Goal: Task Accomplishment & Management: Use online tool/utility

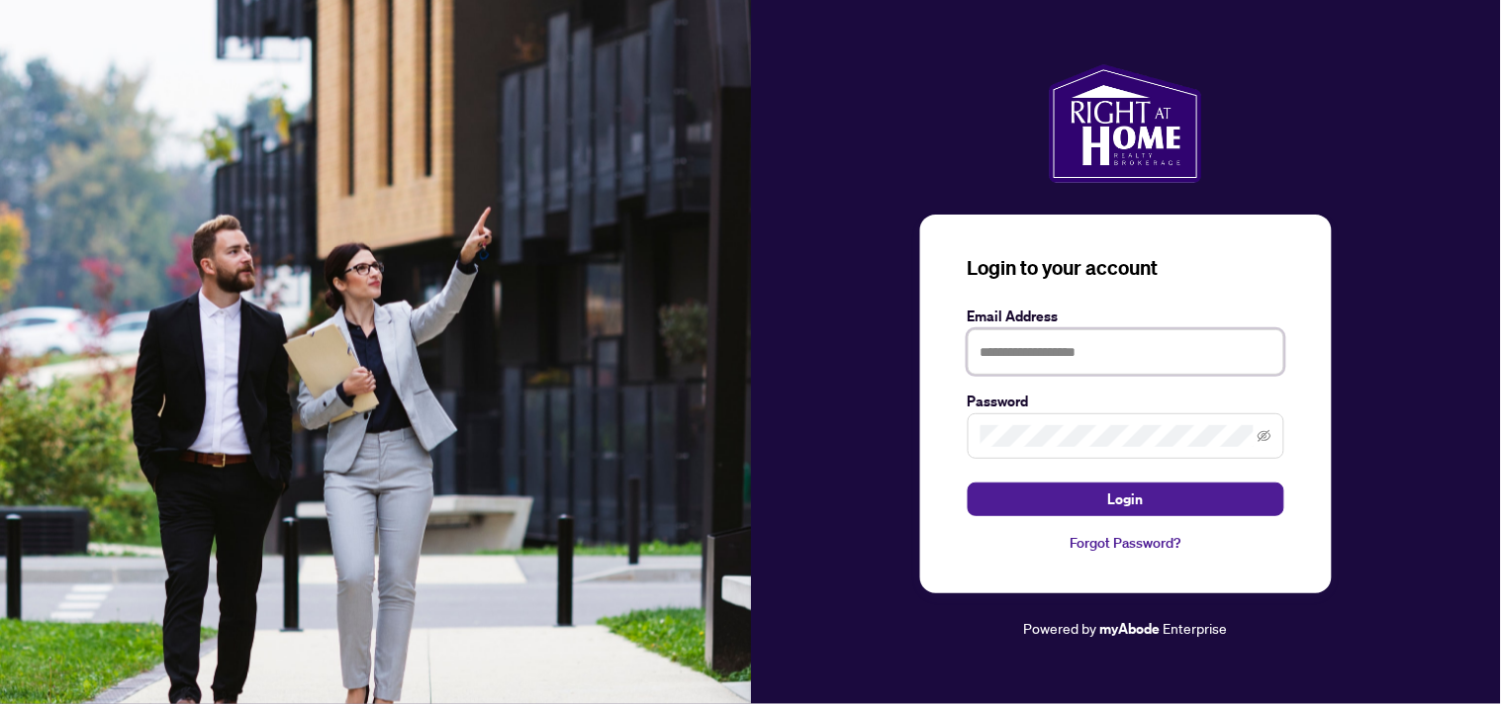
click at [1093, 344] on input "text" at bounding box center [1126, 352] width 317 height 46
type input "**********"
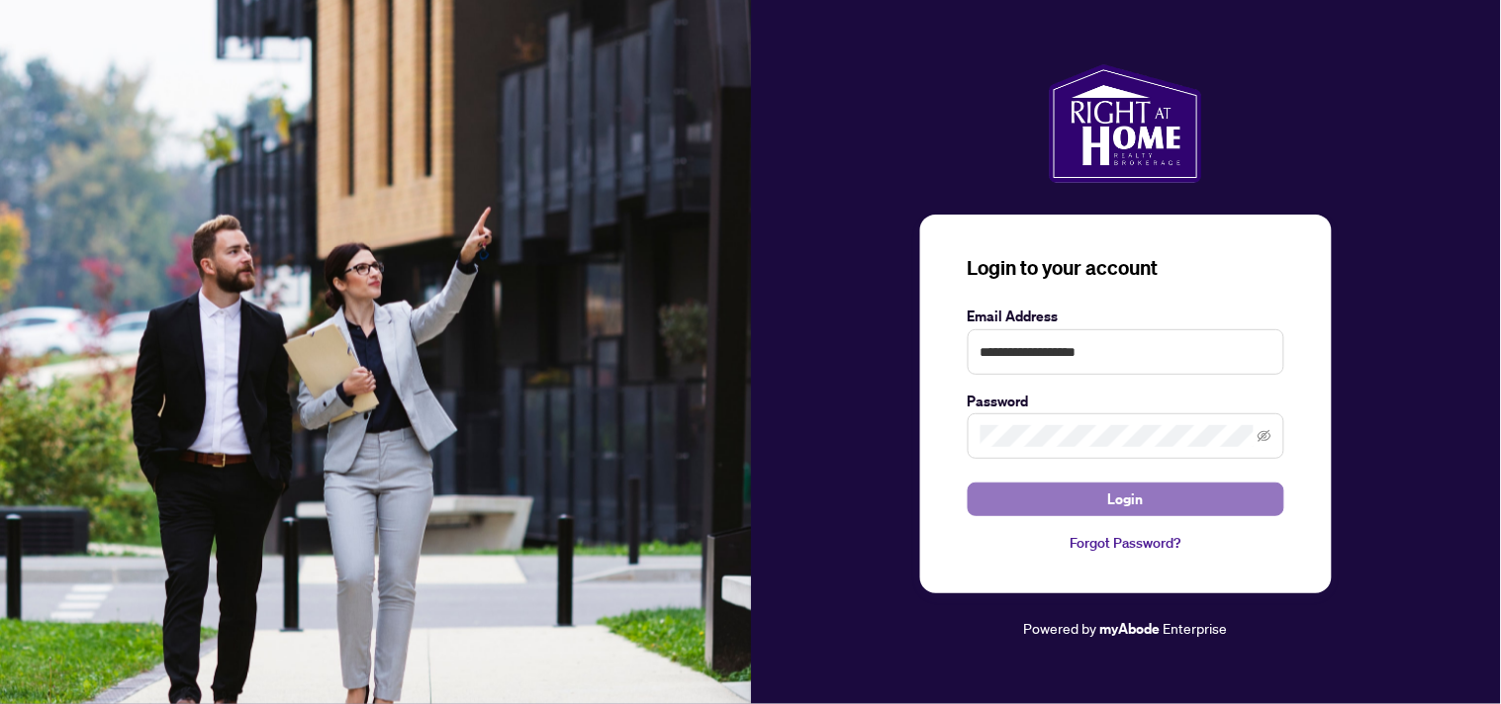
click at [1132, 505] on span "Login" at bounding box center [1126, 500] width 36 height 32
click at [1134, 497] on span "Login" at bounding box center [1126, 500] width 36 height 32
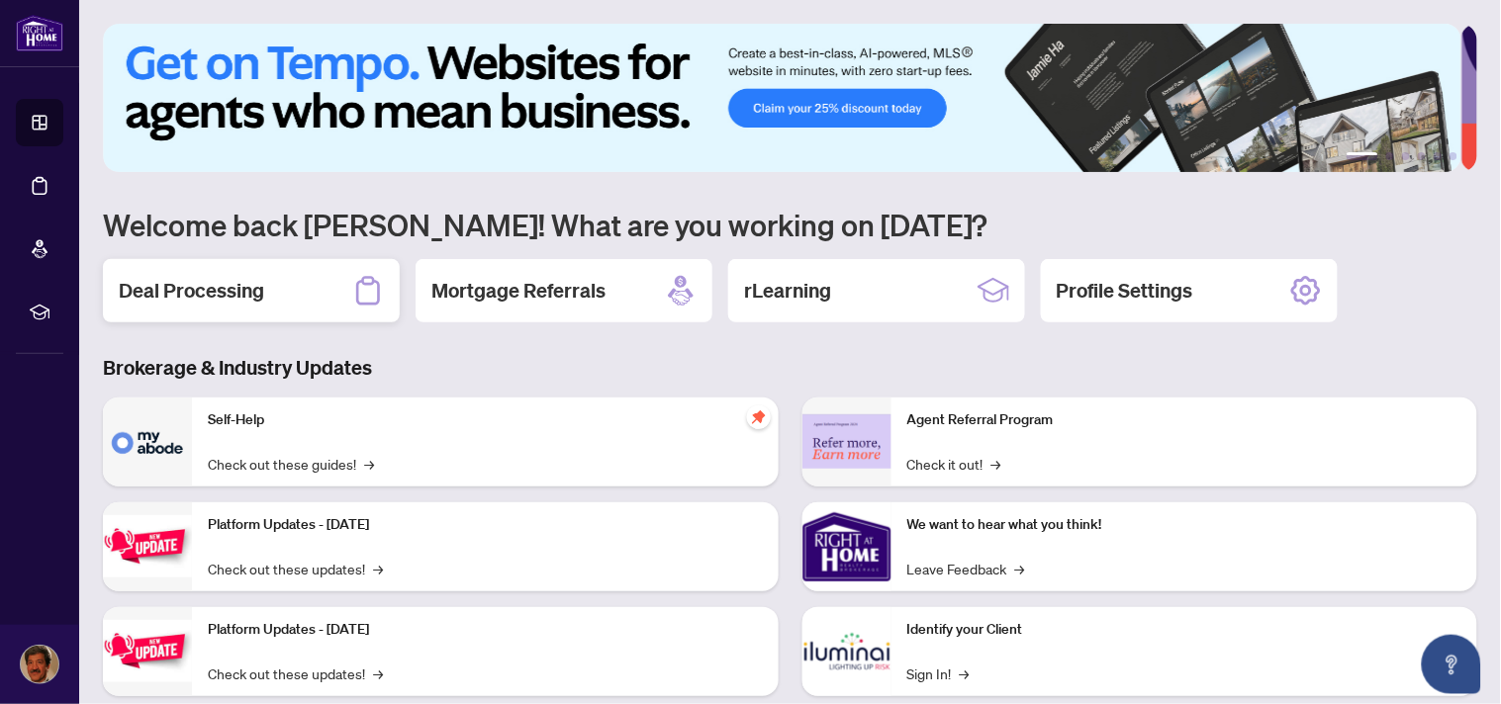
click at [221, 292] on h2 "Deal Processing" at bounding box center [191, 291] width 145 height 28
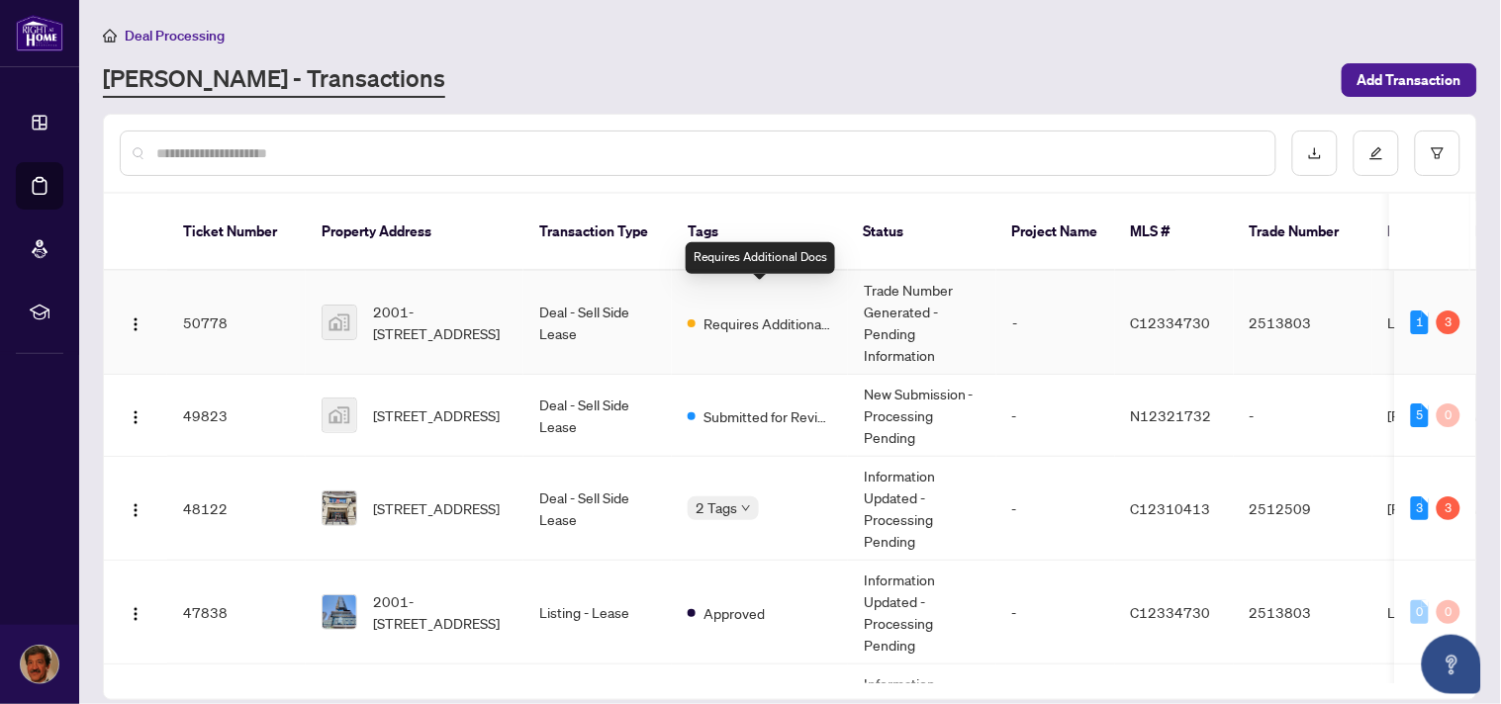
click at [791, 313] on span "Requires Additional Docs" at bounding box center [767, 324] width 129 height 22
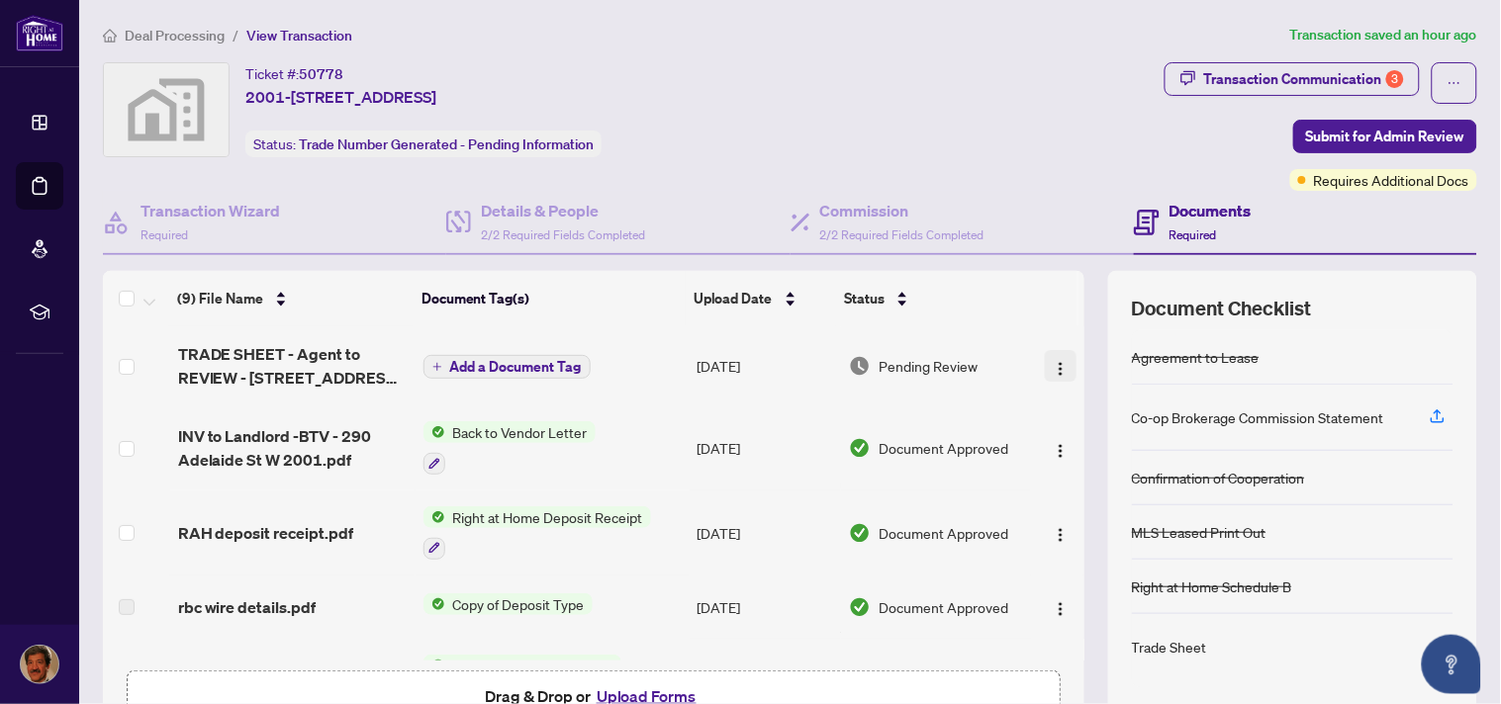
click at [1053, 361] on img "button" at bounding box center [1061, 369] width 16 height 16
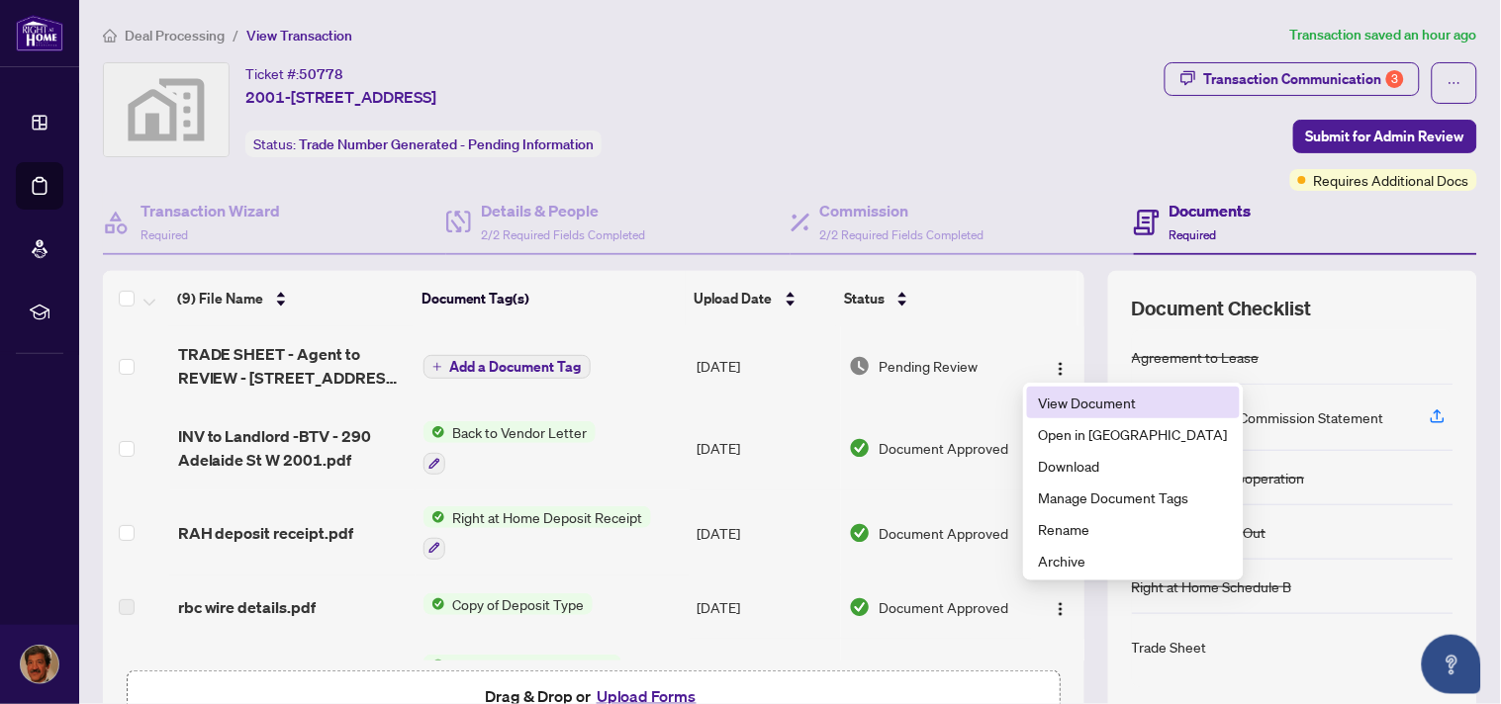
click at [1074, 398] on span "View Document" at bounding box center [1133, 403] width 189 height 22
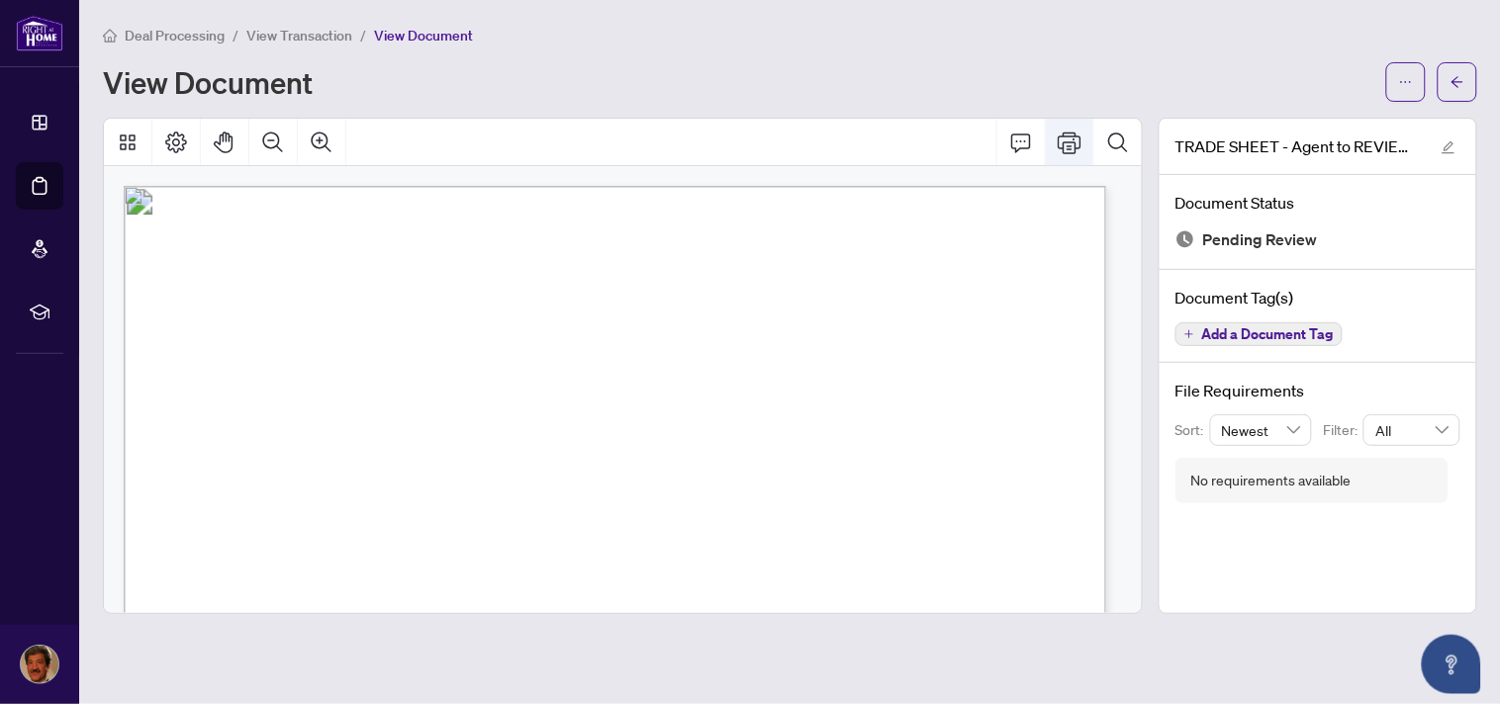
click at [1070, 140] on icon "Print" at bounding box center [1070, 143] width 24 height 24
